Goal: Transaction & Acquisition: Subscribe to service/newsletter

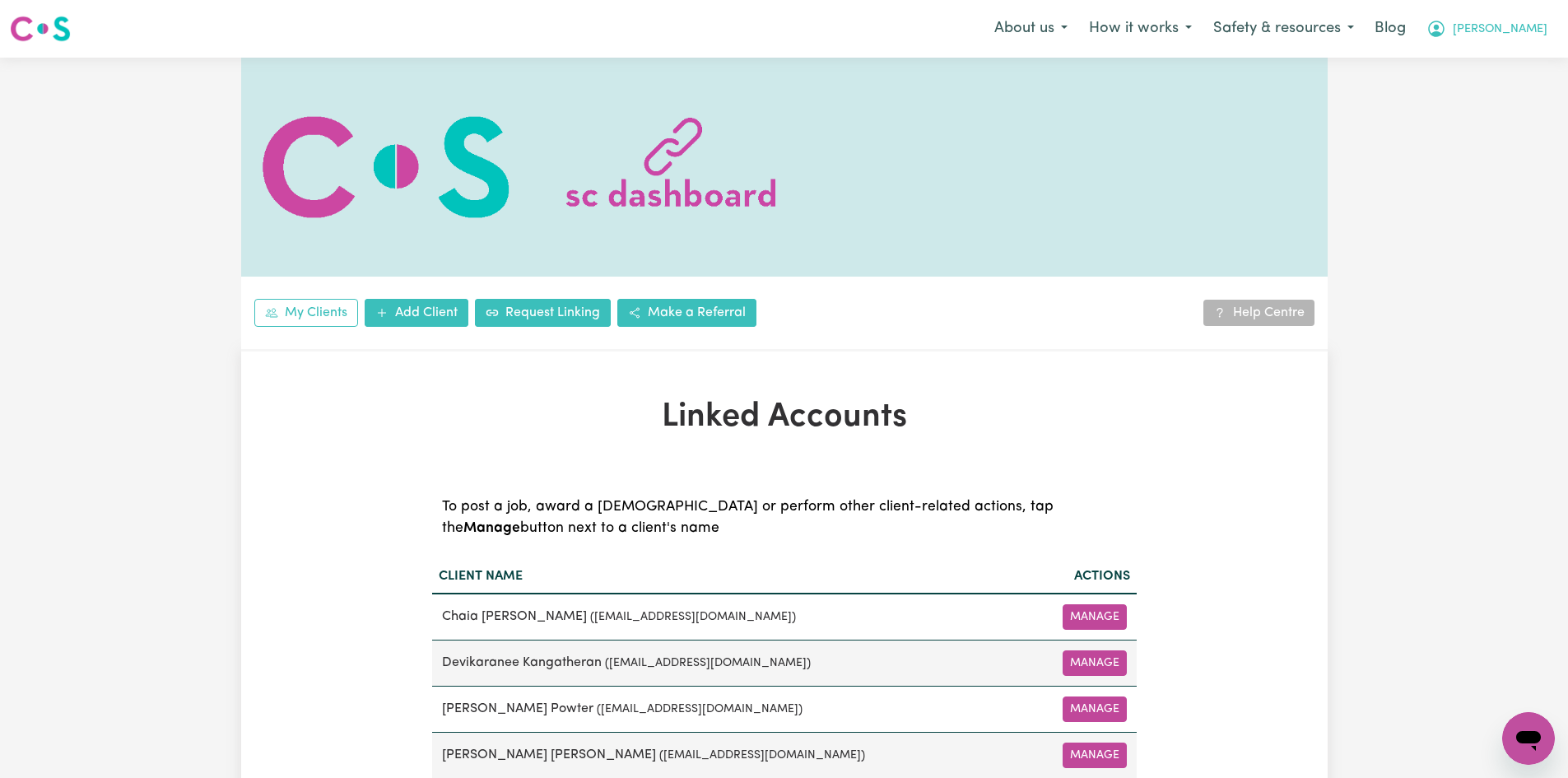
click at [1509, 33] on span "Kristina" at bounding box center [1500, 29] width 95 height 18
click at [1472, 102] on link "Logout" at bounding box center [1492, 95] width 130 height 32
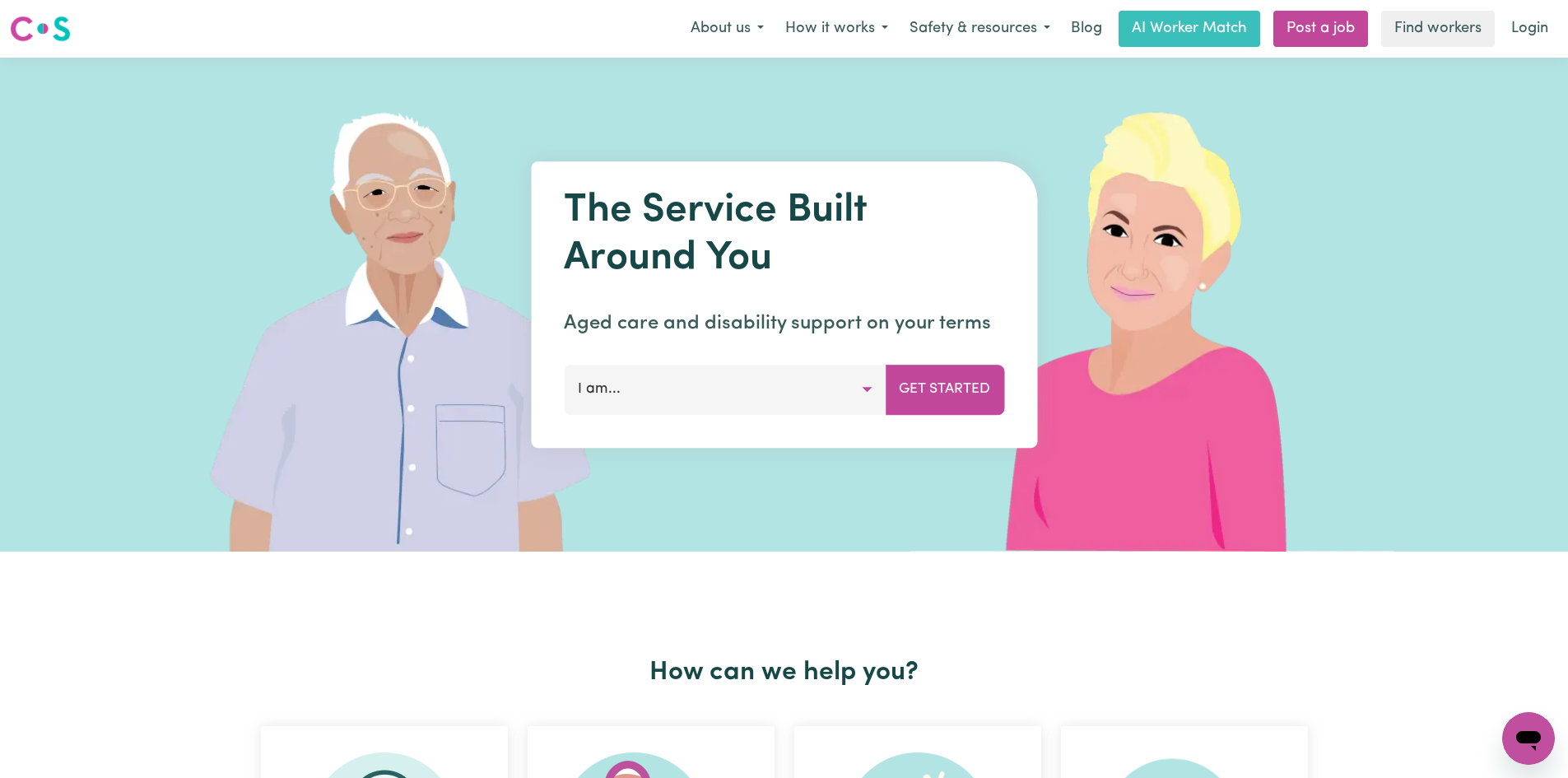
click at [623, 384] on button "I am..." at bounding box center [725, 389] width 322 height 49
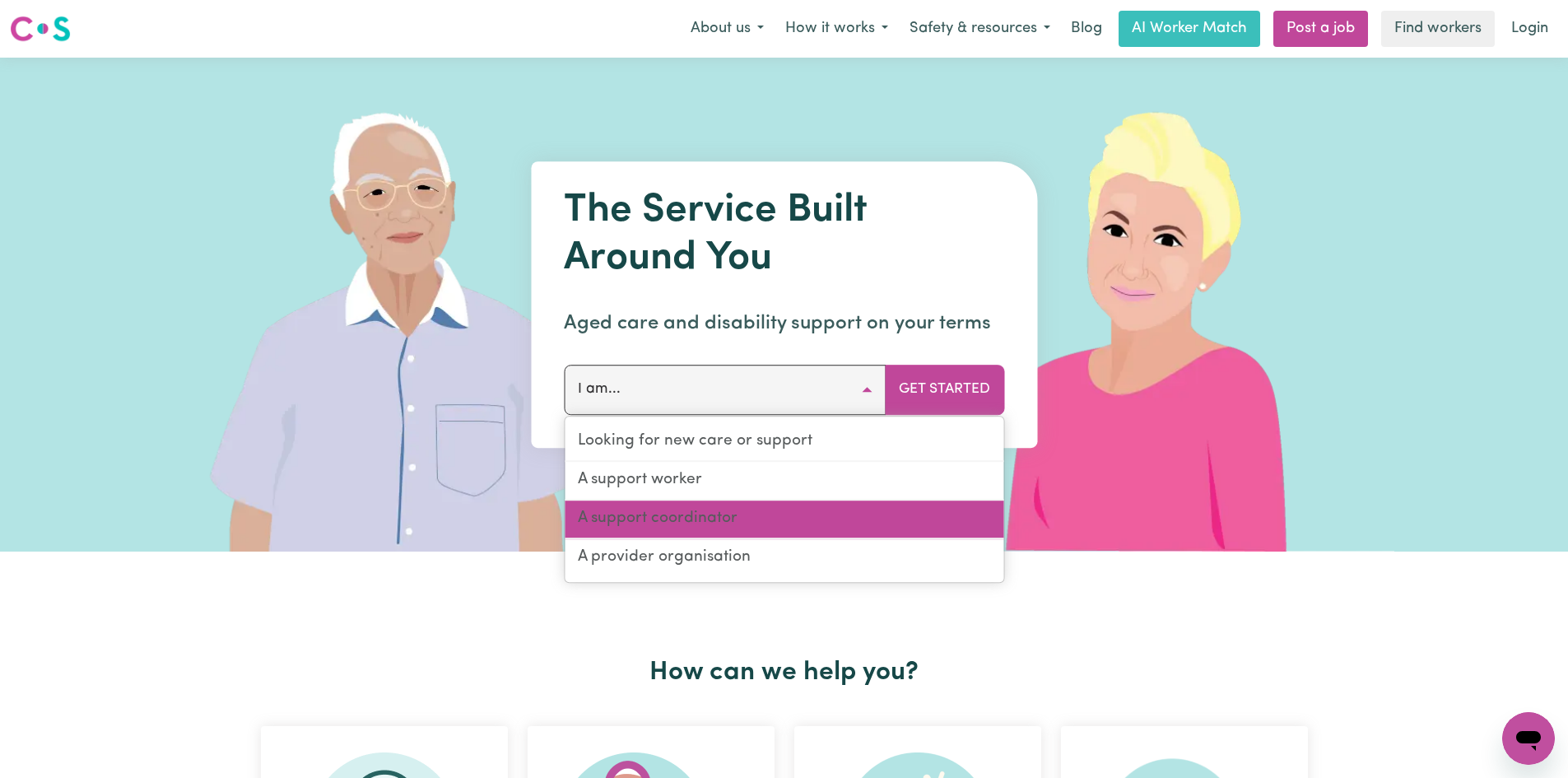
click at [725, 520] on link "A support coordinator" at bounding box center [783, 520] width 439 height 39
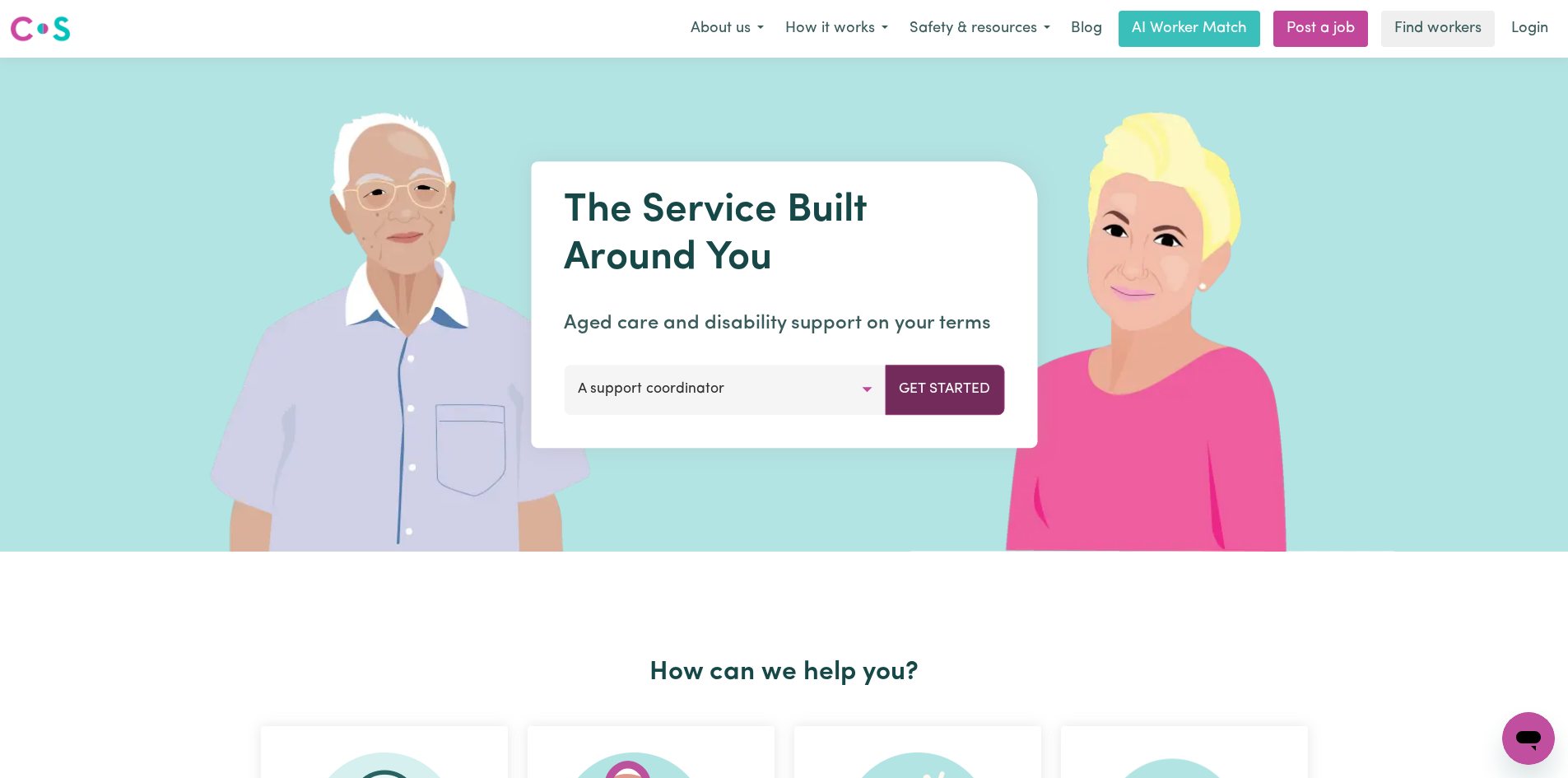
click at [984, 393] on button "Get Started" at bounding box center [945, 389] width 120 height 49
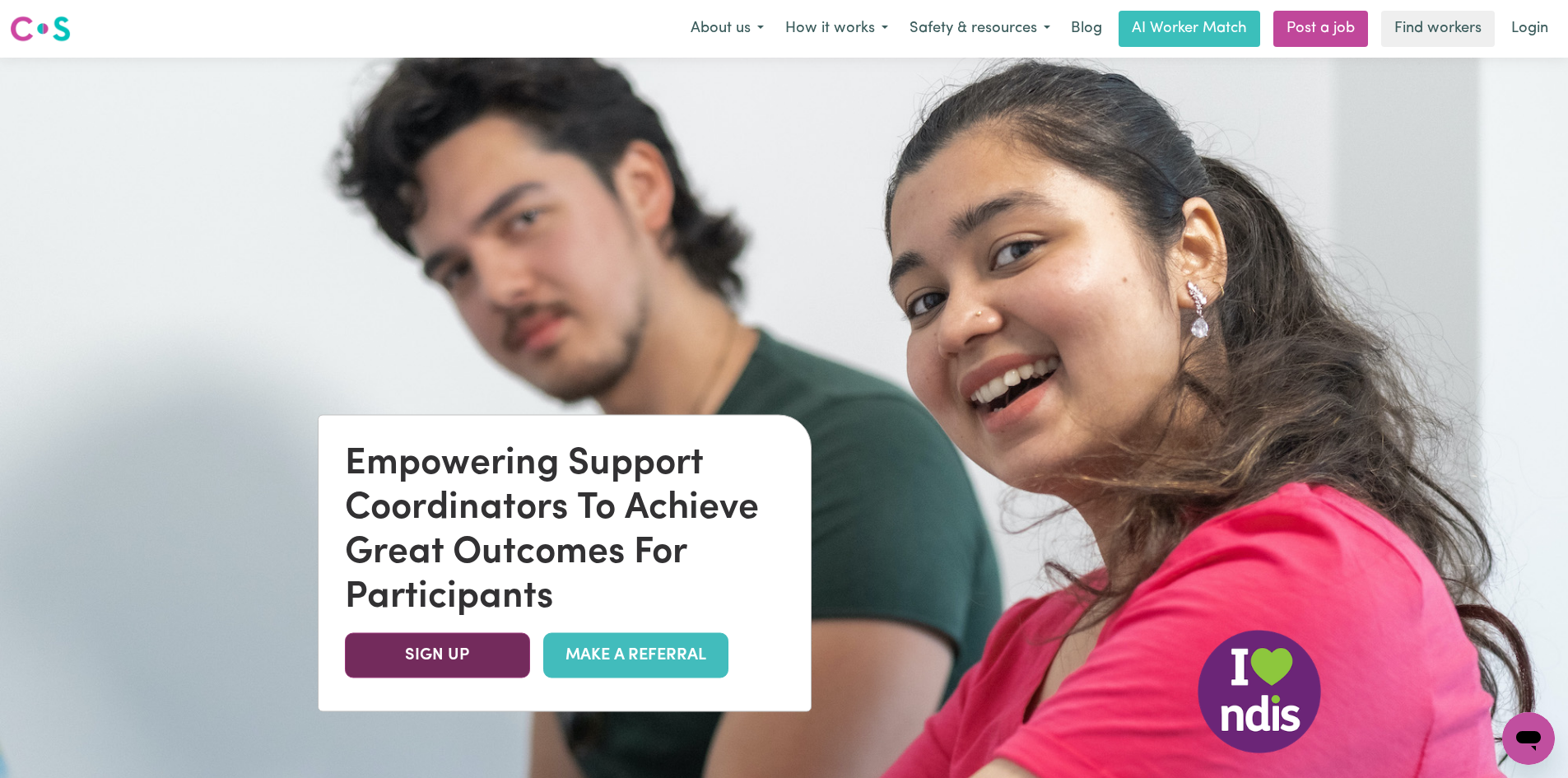
click at [455, 666] on link "SIGN UP" at bounding box center [437, 656] width 185 height 46
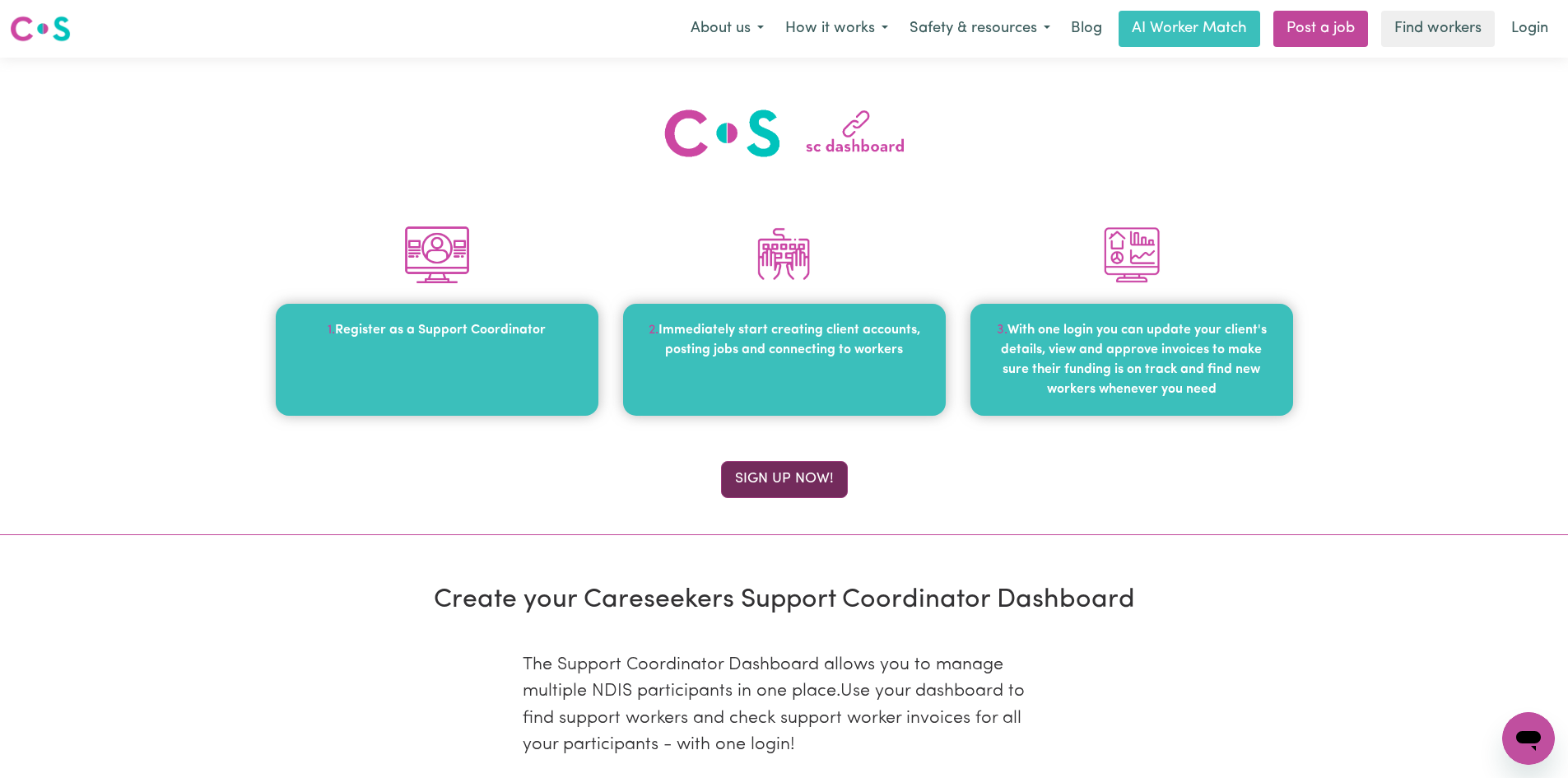
type input "[PERSON_NAME][EMAIL_ADDRESS][DOMAIN_NAME]"
click at [747, 483] on button "Sign up now!" at bounding box center [784, 478] width 127 height 36
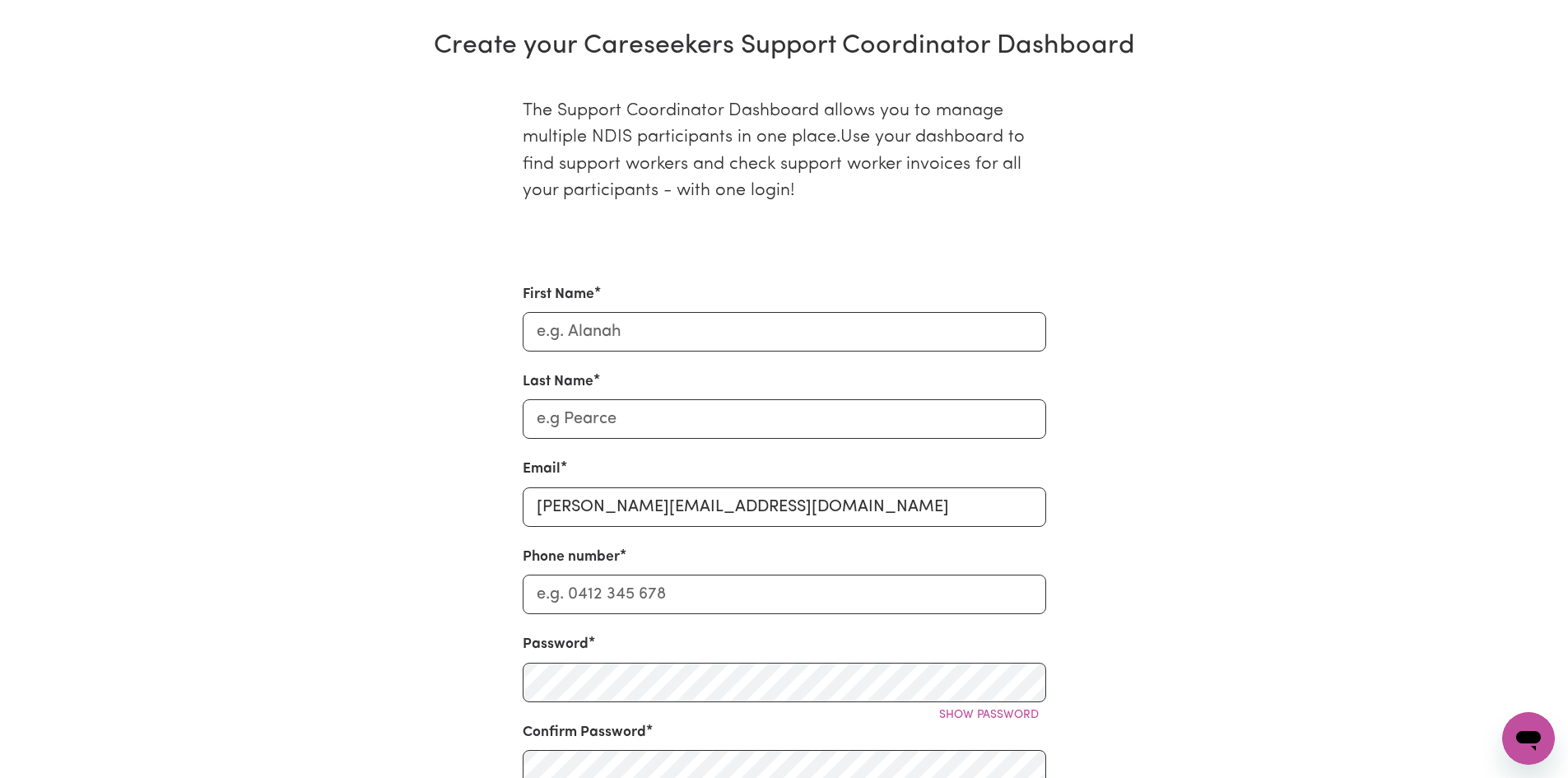
scroll to position [568, 0]
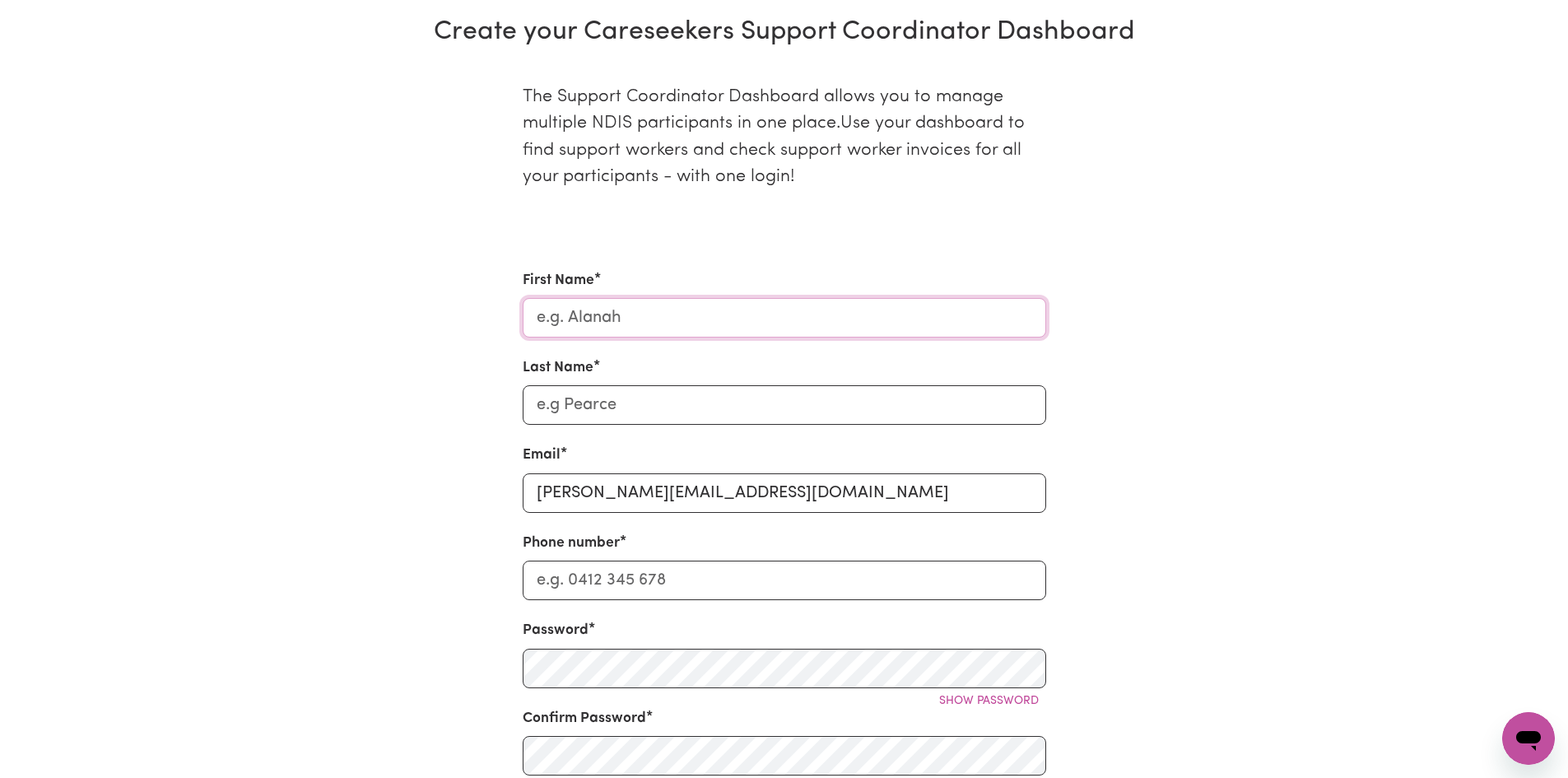
click at [743, 318] on input "First Name" at bounding box center [785, 317] width 524 height 40
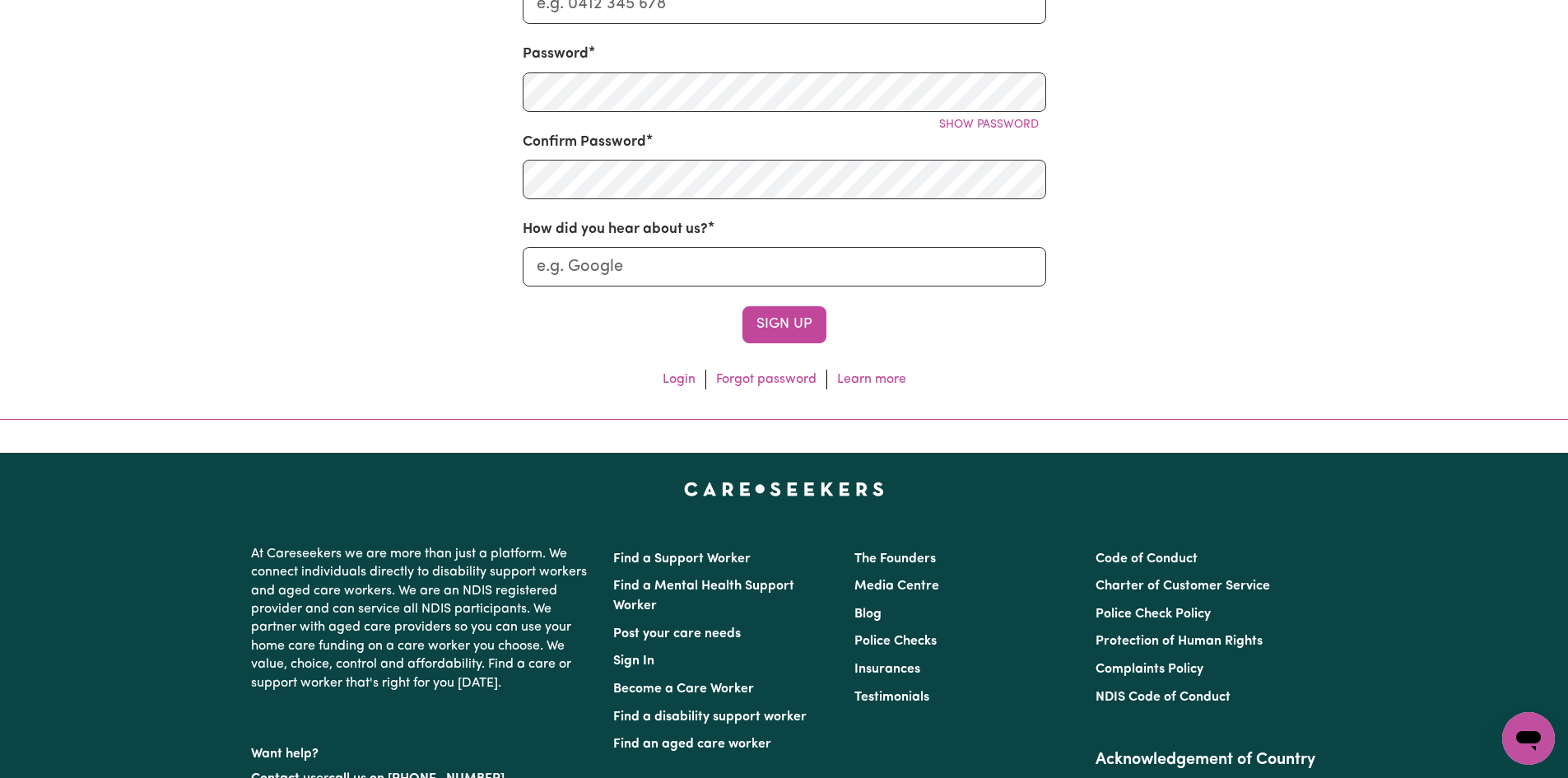
scroll to position [733, 0]
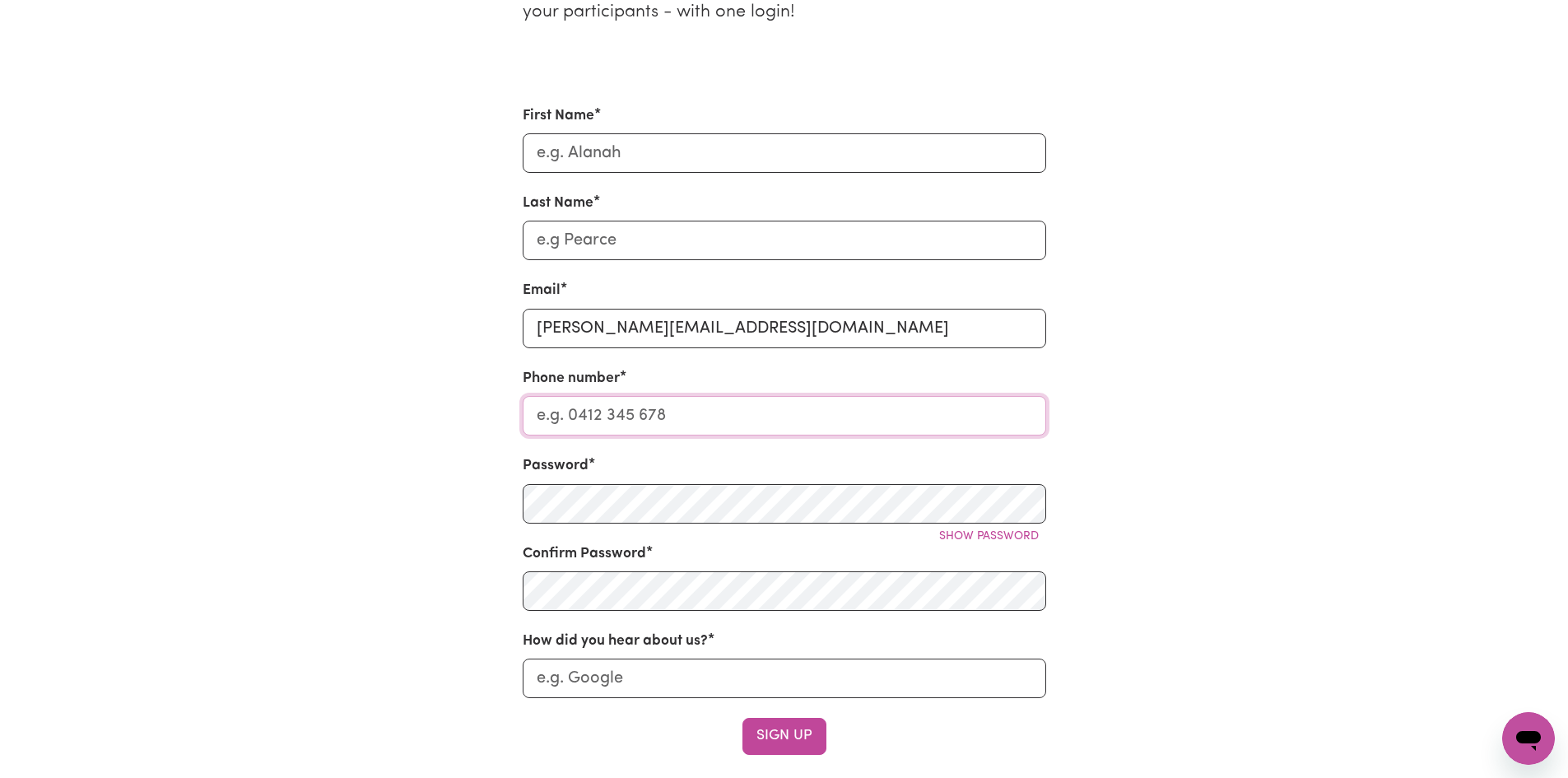
click at [681, 425] on input "Phone number" at bounding box center [785, 415] width 524 height 40
click at [800, 635] on div "How did you hear about us?" at bounding box center [785, 664] width 524 height 68
click at [837, 696] on input "How did you hear about us?" at bounding box center [785, 678] width 524 height 40
click at [1383, 304] on section "Create your Careseekers Support Coordinator Dashboard The Support Coordinator D…" at bounding box center [784, 333] width 1568 height 996
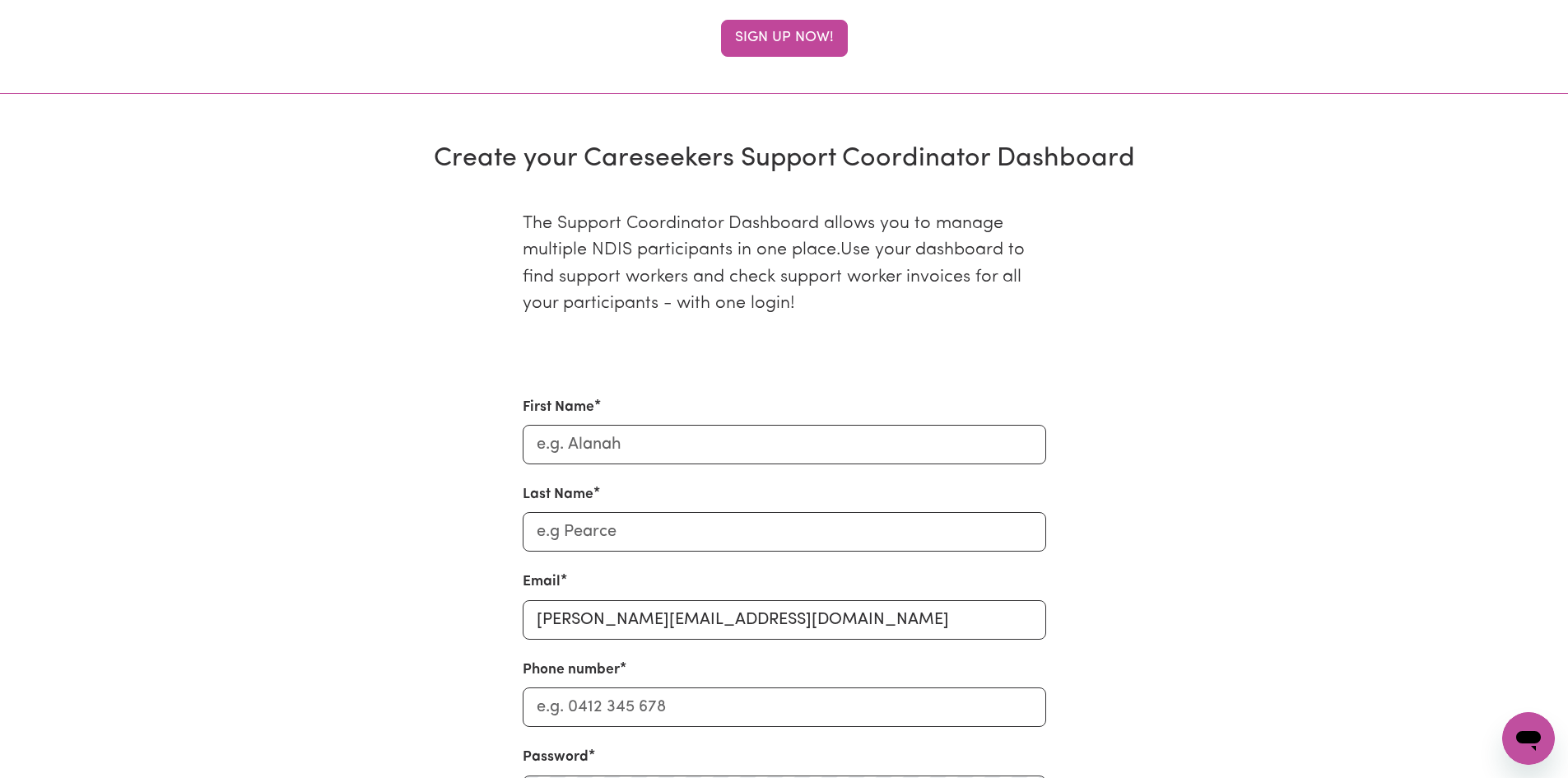
scroll to position [0, 0]
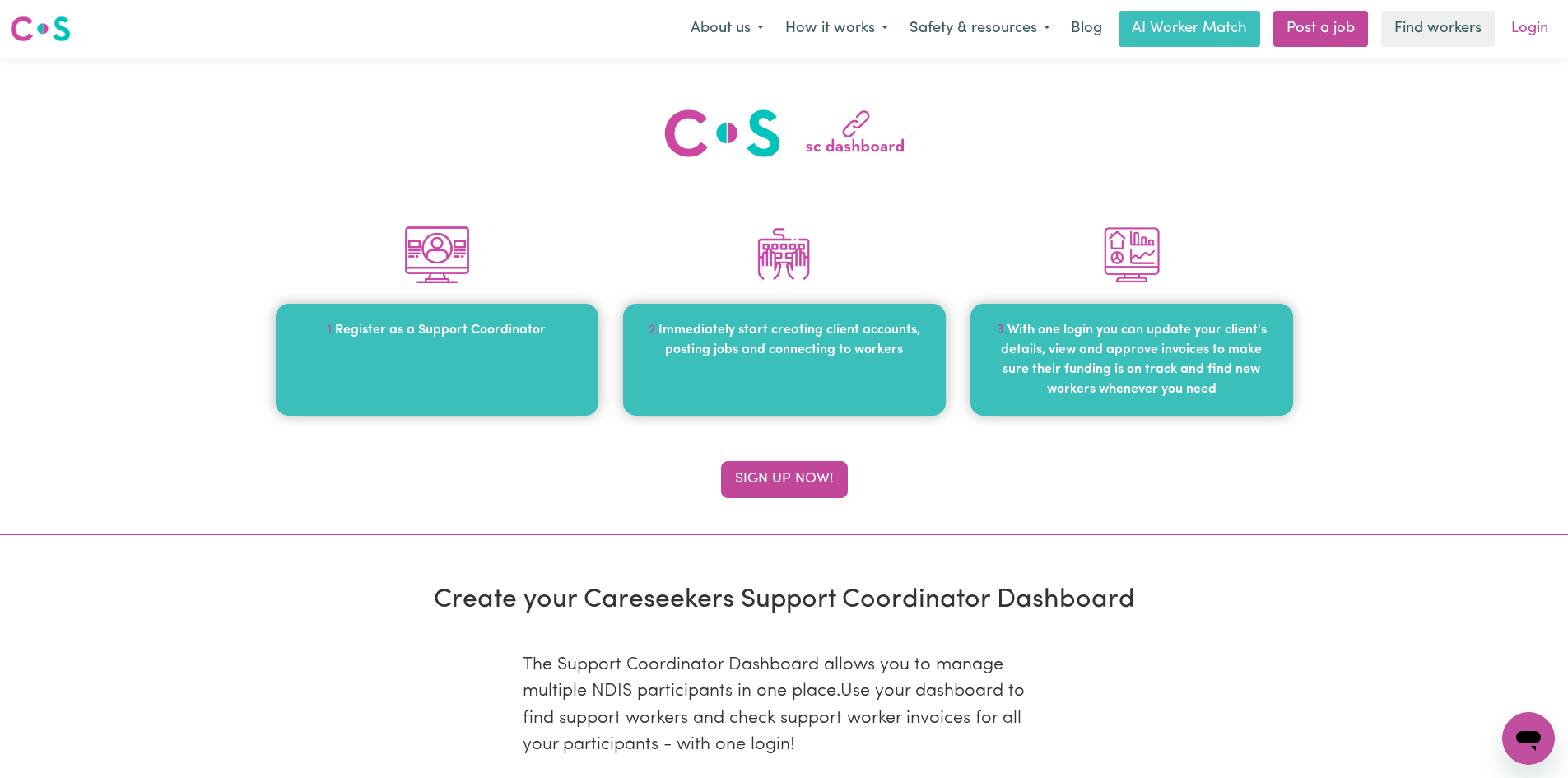
click at [1535, 29] on link "Login" at bounding box center [1529, 28] width 57 height 36
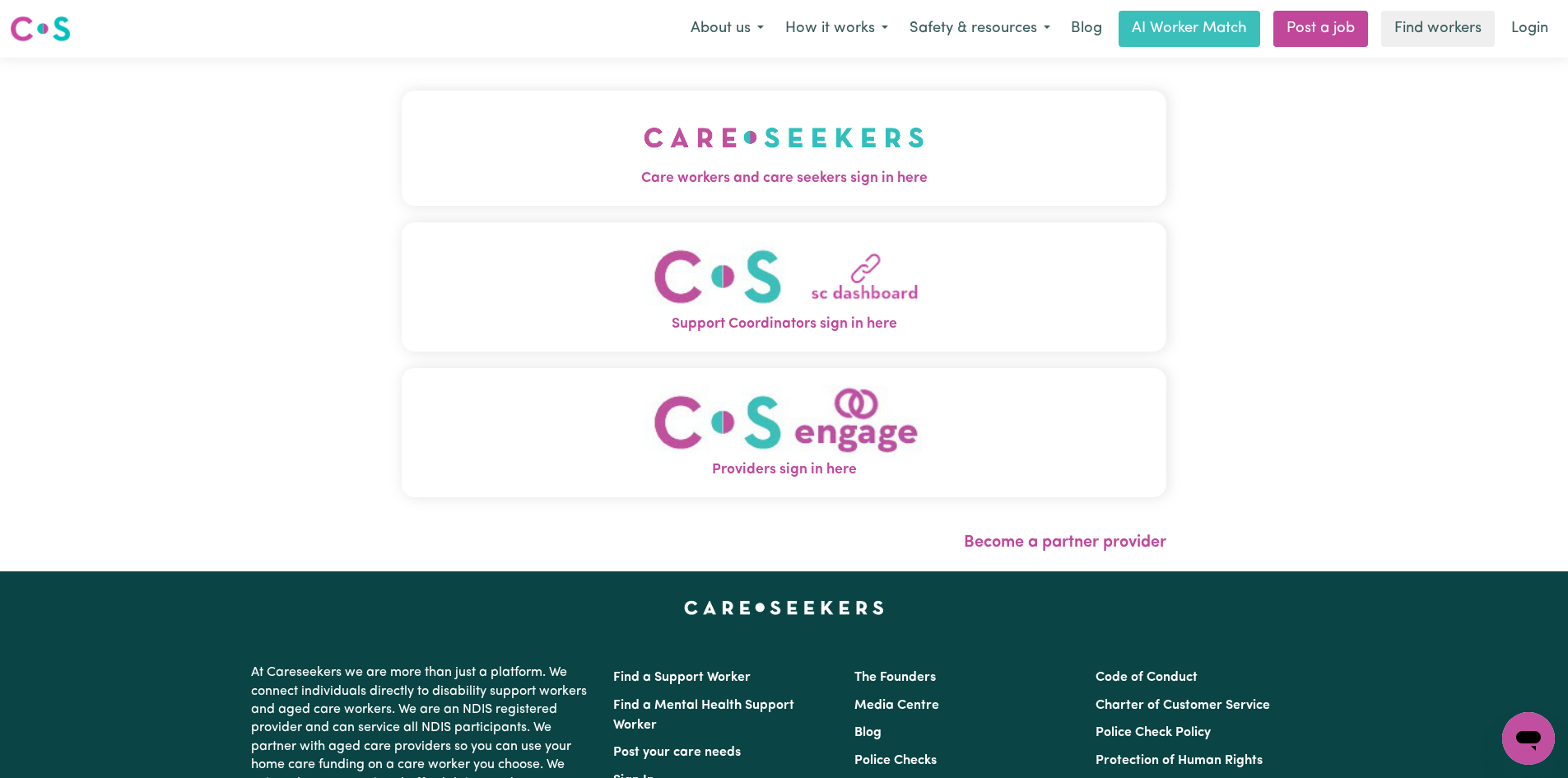
click at [838, 324] on span "Support Coordinators sign in here" at bounding box center [784, 324] width 765 height 21
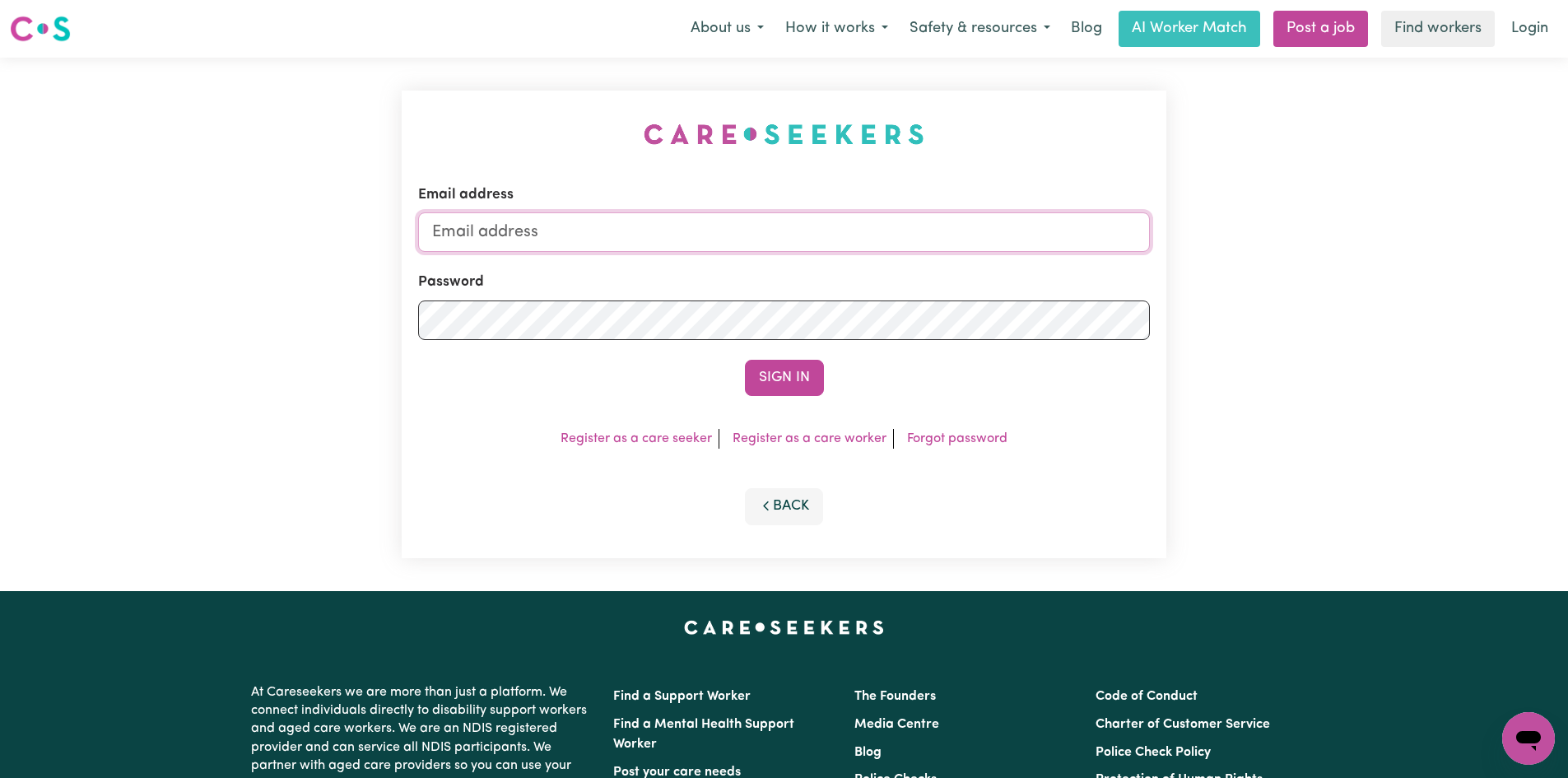
type input "[PERSON_NAME][EMAIL_ADDRESS][DOMAIN_NAME]"
click at [794, 369] on button "Sign In" at bounding box center [785, 377] width 79 height 36
